Goal: Task Accomplishment & Management: Manage account settings

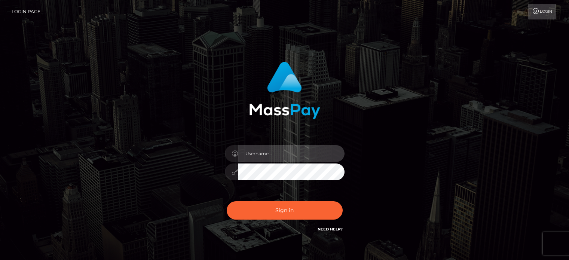
click at [270, 152] on input "text" at bounding box center [291, 153] width 106 height 17
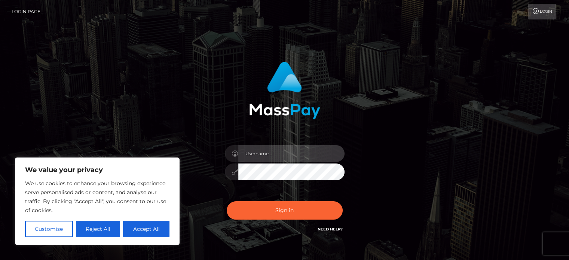
type input "[EMAIL_ADDRESS][DOMAIN_NAME]"
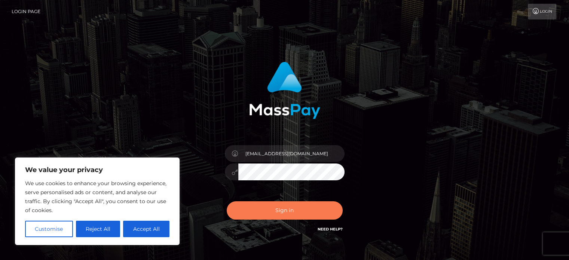
click at [315, 214] on button "Sign in" at bounding box center [285, 210] width 116 height 18
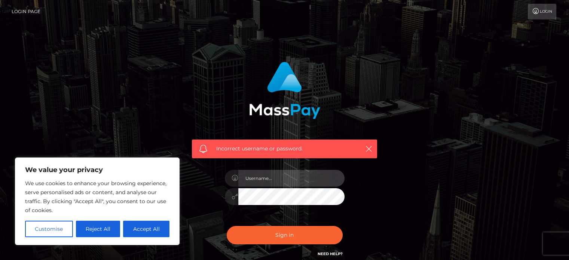
click at [257, 175] on input "text" at bounding box center [291, 178] width 106 height 17
type input "[EMAIL_ADDRESS][DOMAIN_NAME]"
click at [246, 219] on div "[EMAIL_ADDRESS][DOMAIN_NAME]" at bounding box center [284, 192] width 131 height 57
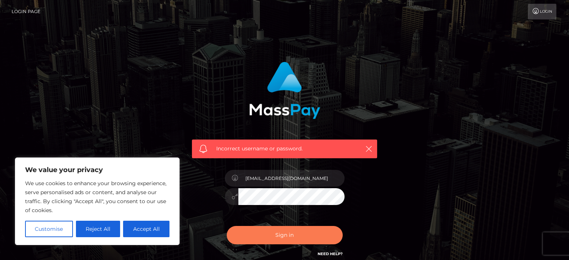
click at [263, 234] on button "Sign in" at bounding box center [285, 235] width 116 height 18
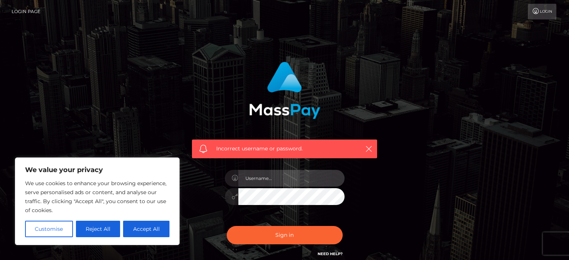
click at [258, 179] on input "text" at bounding box center [291, 178] width 106 height 17
type input "moonsagebass@gmail.com"
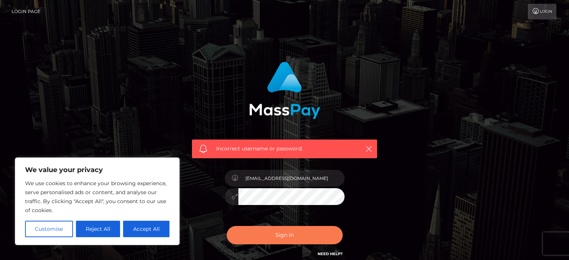
click at [267, 230] on button "Sign in" at bounding box center [285, 235] width 116 height 18
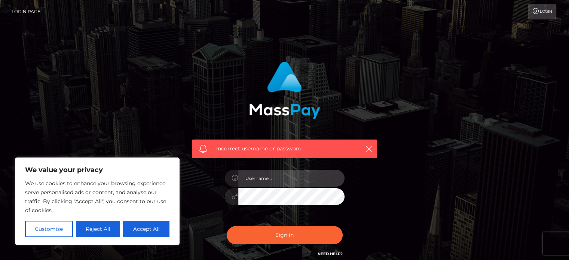
click at [270, 174] on input "text" at bounding box center [291, 178] width 106 height 17
type input "[EMAIL_ADDRESS][DOMAIN_NAME]"
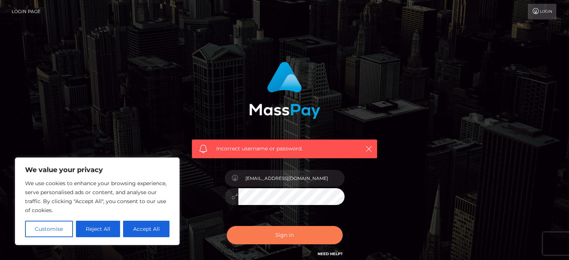
click at [270, 234] on button "Sign in" at bounding box center [285, 235] width 116 height 18
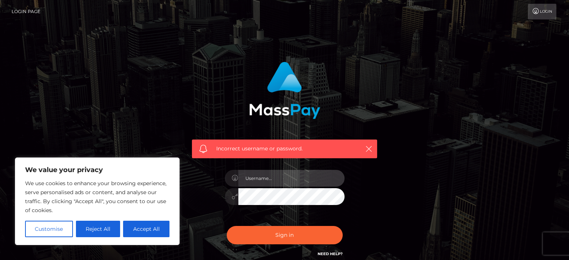
type input "moonsagebass@gmail.com"
click at [227, 226] on button "Sign in" at bounding box center [285, 235] width 116 height 18
click at [262, 181] on input "text" at bounding box center [291, 178] width 106 height 17
type input "moonsagebass@gmail.com"
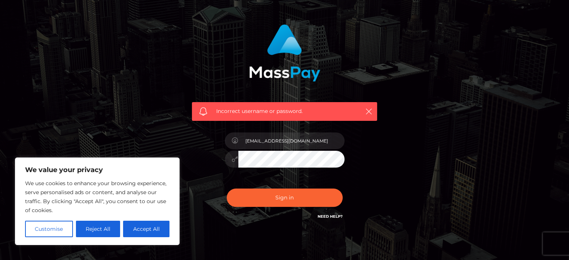
scroll to position [33, 0]
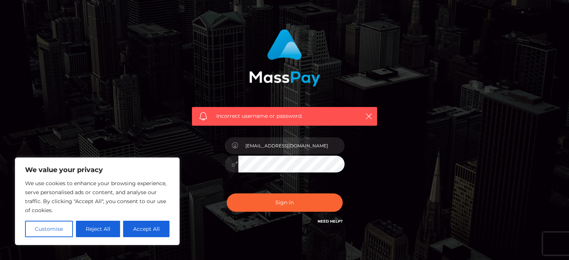
click at [324, 222] on link "Need Help?" at bounding box center [330, 221] width 25 height 5
click at [83, 226] on button "Reject All" at bounding box center [98, 229] width 45 height 16
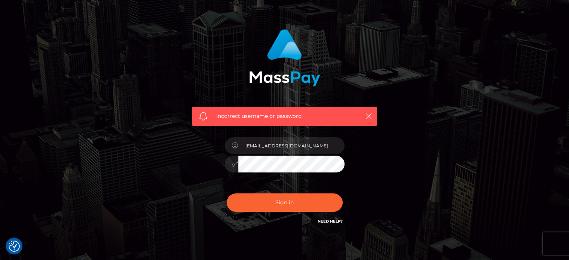
click at [337, 221] on link "Need Help?" at bounding box center [330, 221] width 25 height 5
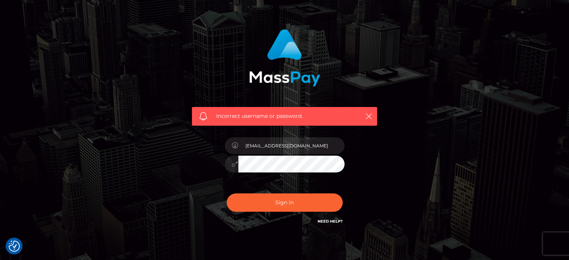
click at [337, 221] on link "Need Help?" at bounding box center [330, 221] width 25 height 5
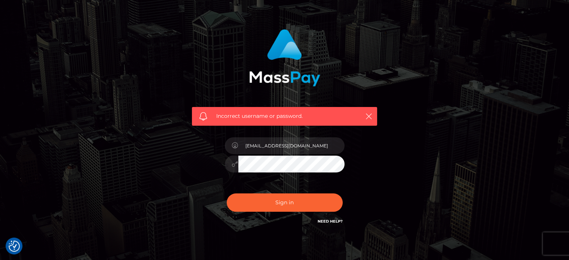
click at [337, 221] on link "Need Help?" at bounding box center [330, 221] width 25 height 5
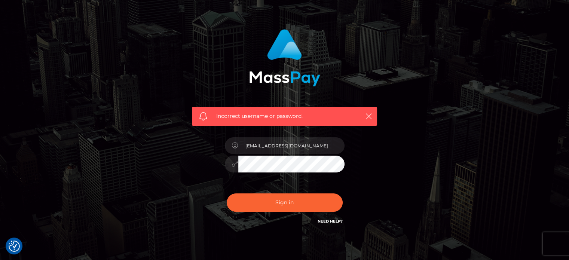
click at [337, 221] on link "Need Help?" at bounding box center [330, 221] width 25 height 5
click at [323, 220] on link "Need Help?" at bounding box center [330, 221] width 25 height 5
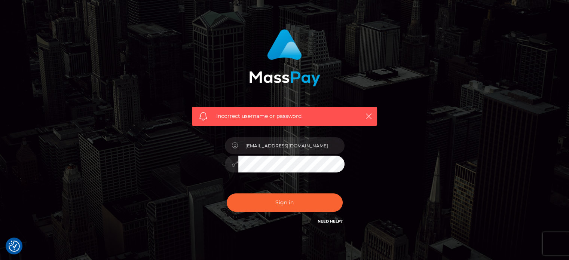
click at [323, 220] on link "Need Help?" at bounding box center [330, 221] width 25 height 5
click at [227, 194] on button "Sign in" at bounding box center [285, 203] width 116 height 18
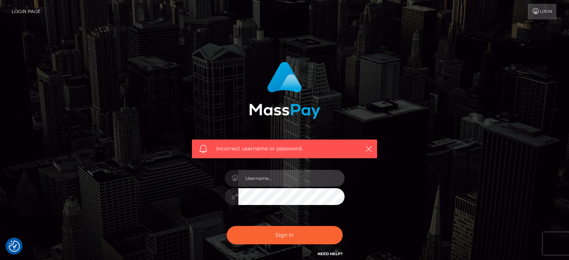
click at [271, 176] on input "text" at bounding box center [291, 178] width 106 height 17
click at [394, 170] on div "Incorrect username or password." at bounding box center [285, 163] width 427 height 215
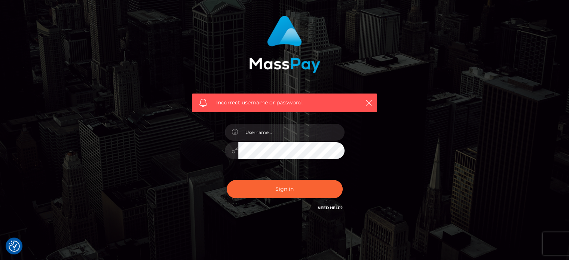
scroll to position [46, 0]
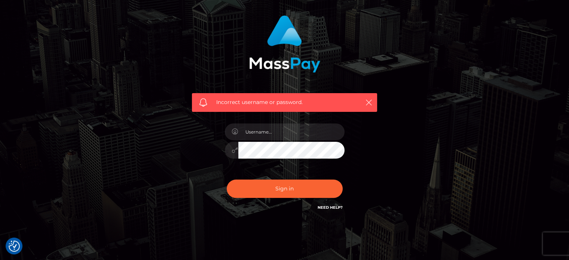
click at [331, 209] on link "Need Help?" at bounding box center [330, 207] width 25 height 5
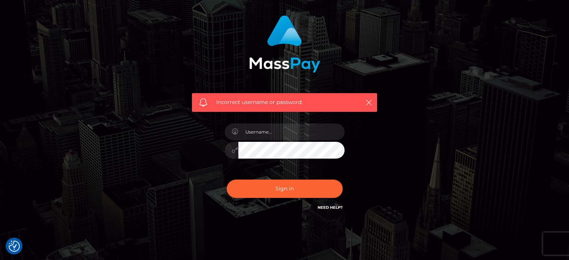
scroll to position [0, 0]
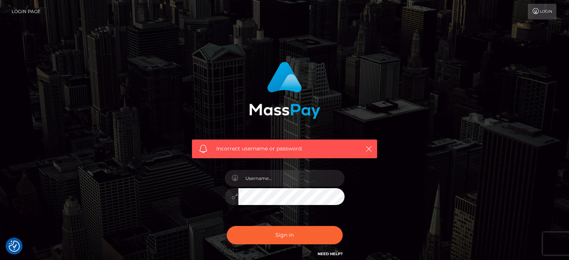
click at [535, 9] on icon at bounding box center [536, 11] width 8 height 6
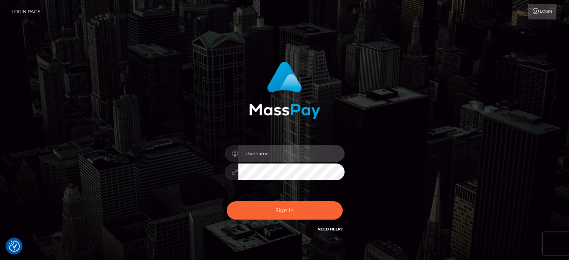
click at [283, 154] on input "text" at bounding box center [291, 153] width 106 height 17
type input "[EMAIL_ADDRESS][DOMAIN_NAME]"
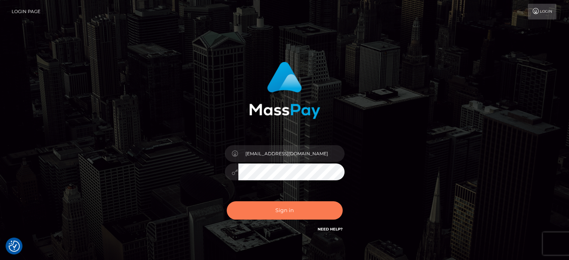
click at [320, 209] on button "Sign in" at bounding box center [285, 210] width 116 height 18
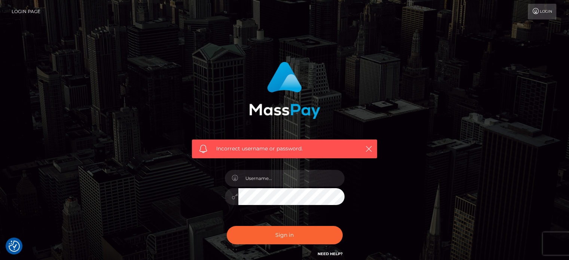
scroll to position [49, 0]
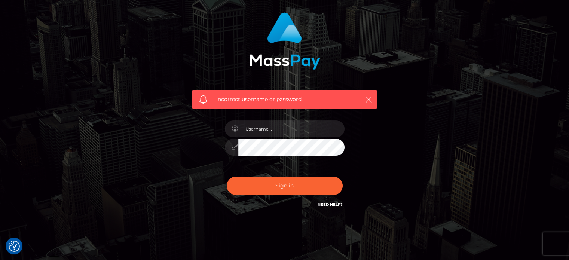
click at [326, 206] on link "Need Help?" at bounding box center [330, 204] width 25 height 5
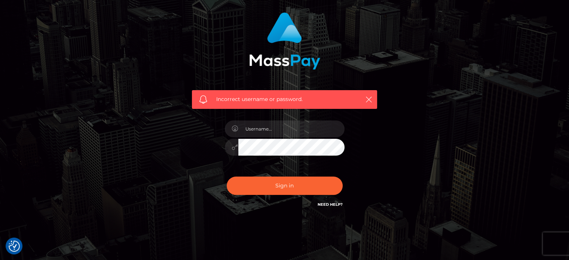
click at [326, 206] on link "Need Help?" at bounding box center [330, 204] width 25 height 5
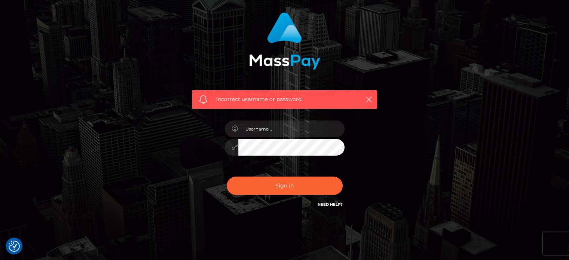
click at [326, 204] on link "Need Help?" at bounding box center [330, 204] width 25 height 5
drag, startPoint x: 326, startPoint y: 204, endPoint x: 328, endPoint y: 195, distance: 8.8
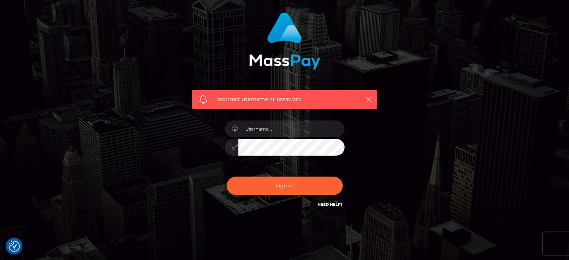
click at [328, 195] on div "Sign in Need Help?" at bounding box center [284, 188] width 131 height 33
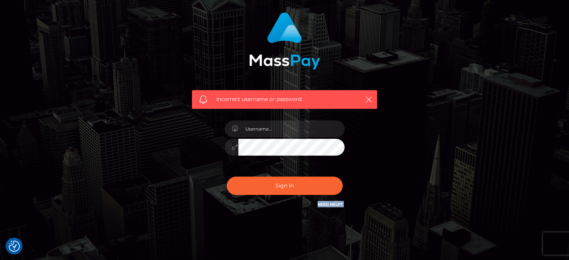
click at [328, 195] on div "Sign in Need Help?" at bounding box center [284, 188] width 131 height 33
click at [353, 232] on div "Incorrect username or password." at bounding box center [284, 115] width 569 height 328
click at [325, 206] on link "Need Help?" at bounding box center [330, 204] width 25 height 5
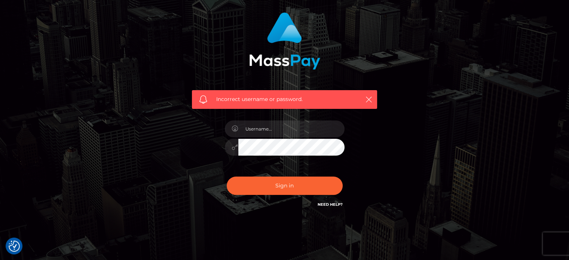
click at [325, 206] on link "Need Help?" at bounding box center [330, 204] width 25 height 5
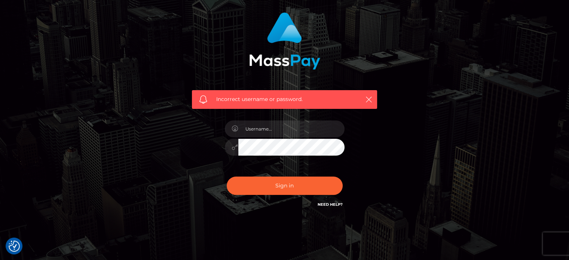
click at [325, 206] on link "Need Help?" at bounding box center [330, 204] width 25 height 5
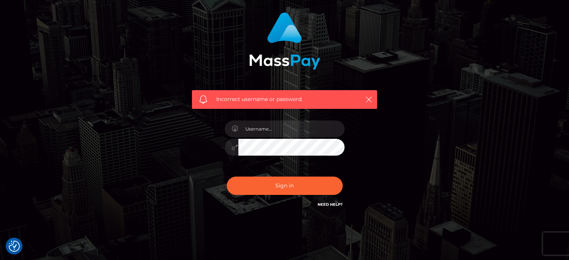
click at [325, 206] on link "Need Help?" at bounding box center [330, 204] width 25 height 5
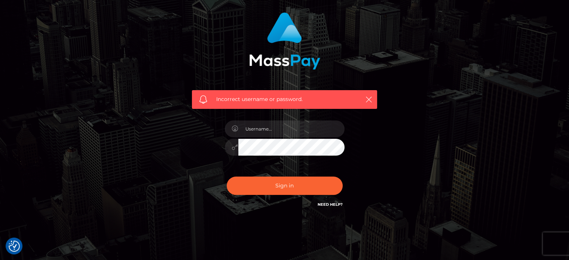
scroll to position [0, 0]
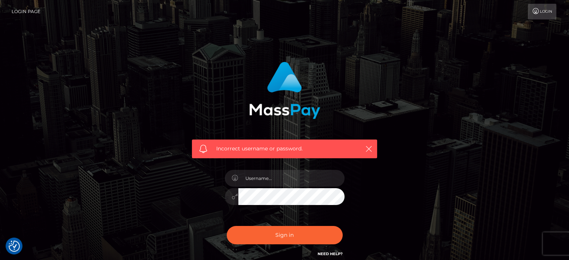
click at [541, 4] on link "Login" at bounding box center [542, 12] width 28 height 16
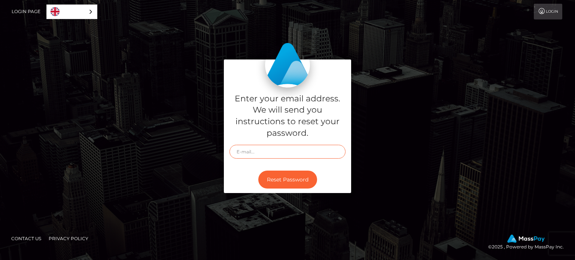
click at [264, 154] on input "text" at bounding box center [288, 152] width 116 height 14
type input "[EMAIL_ADDRESS][DOMAIN_NAME]"
click at [286, 183] on button "Reset Password" at bounding box center [287, 180] width 59 height 18
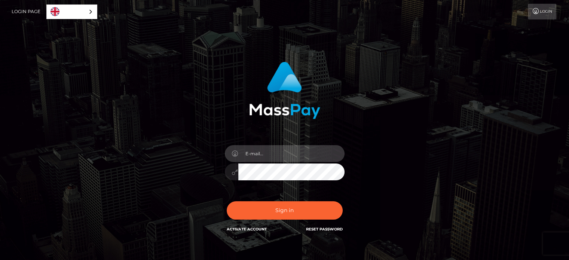
click at [298, 152] on input "email" at bounding box center [291, 153] width 106 height 17
type input "moonsagebass@gmail.com"
click at [308, 221] on div "Sign in Activate Account Reset Password" at bounding box center [284, 213] width 131 height 33
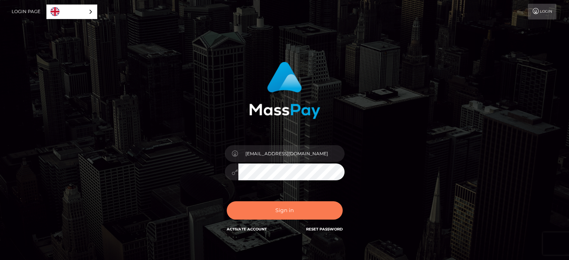
click at [299, 214] on button "Sign in" at bounding box center [285, 210] width 116 height 18
